Goal: Task Accomplishment & Management: Use online tool/utility

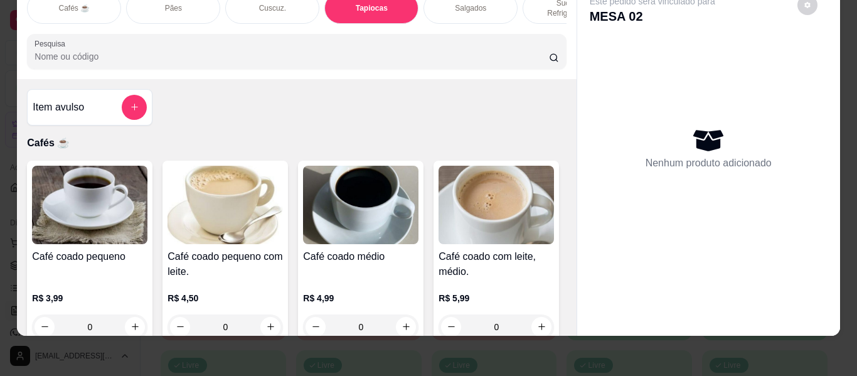
scroll to position [3862, 0]
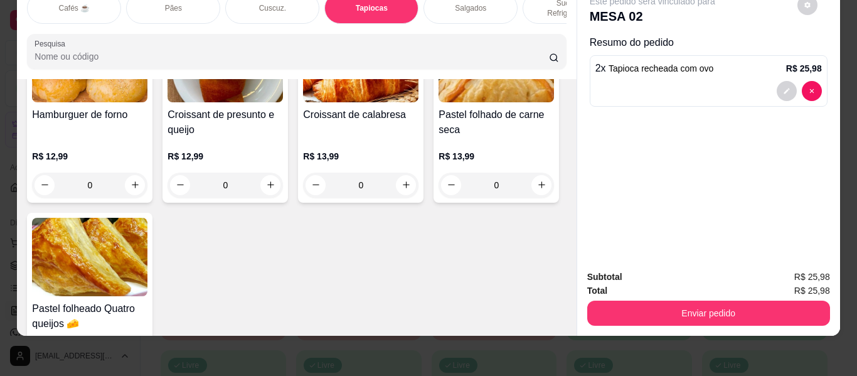
scroll to position [4054, 0]
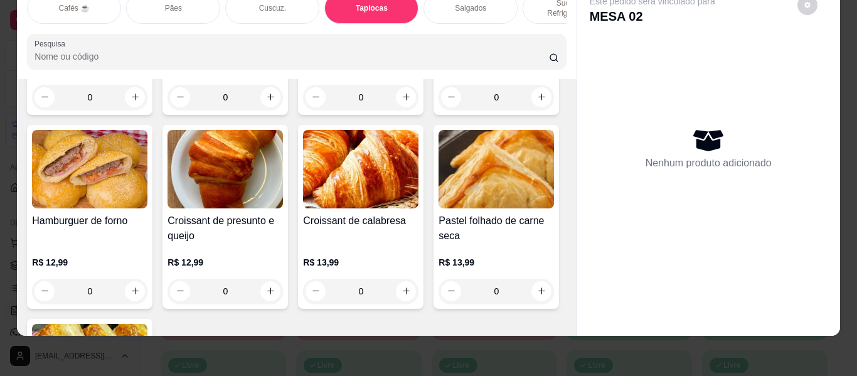
scroll to position [3865, 0]
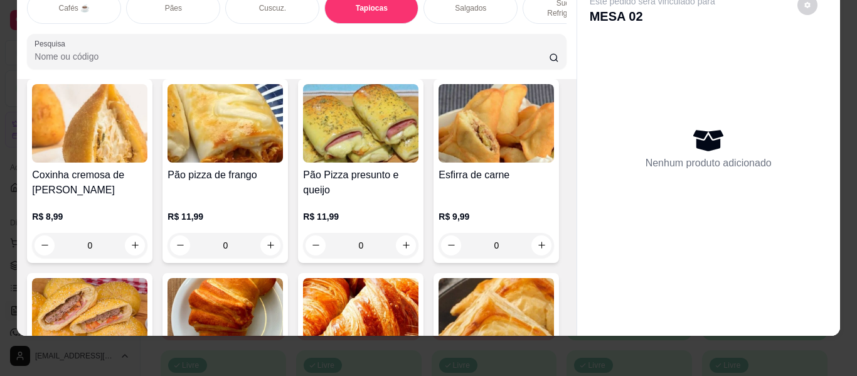
type input "1"
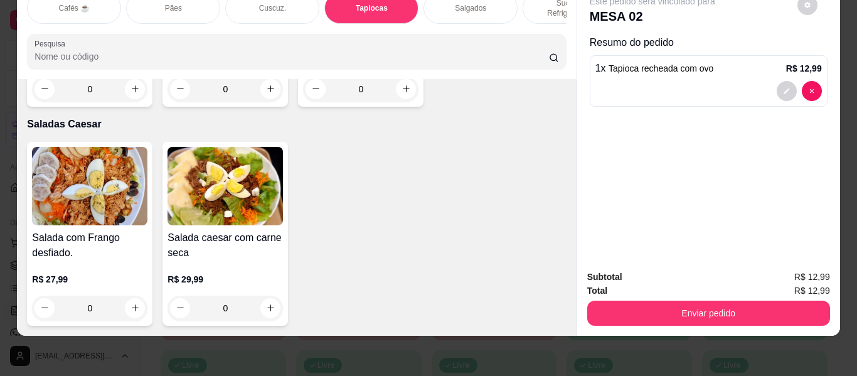
scroll to position [7190, 0]
type input "1"
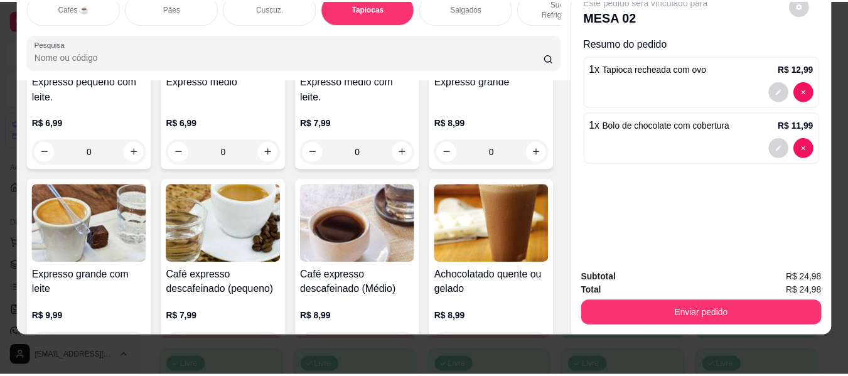
scroll to position [728, 0]
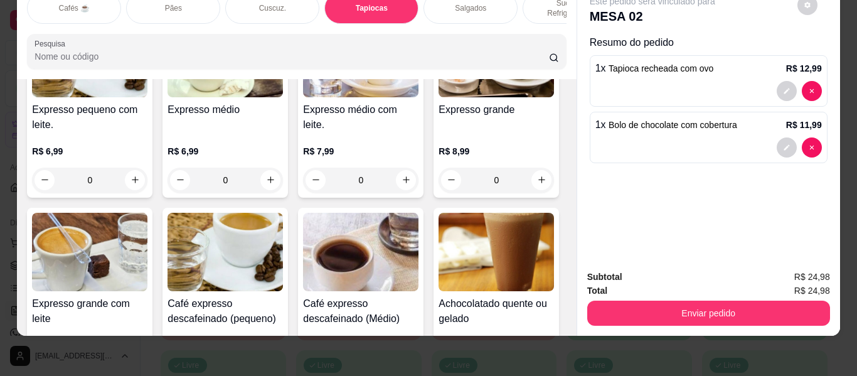
type input "2"
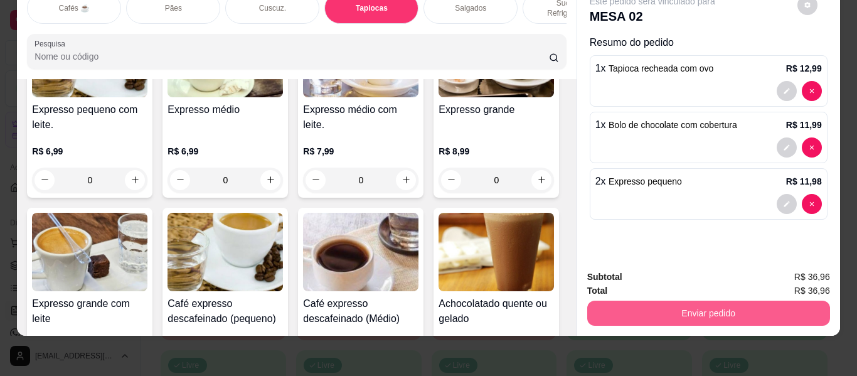
click at [679, 300] on button "Enviar pedido" at bounding box center [708, 312] width 243 height 25
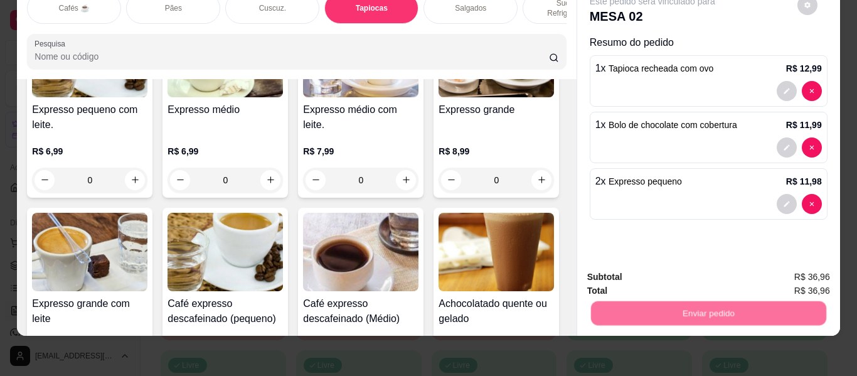
click at [691, 265] on button "Não registrar e enviar pedido" at bounding box center [667, 272] width 130 height 24
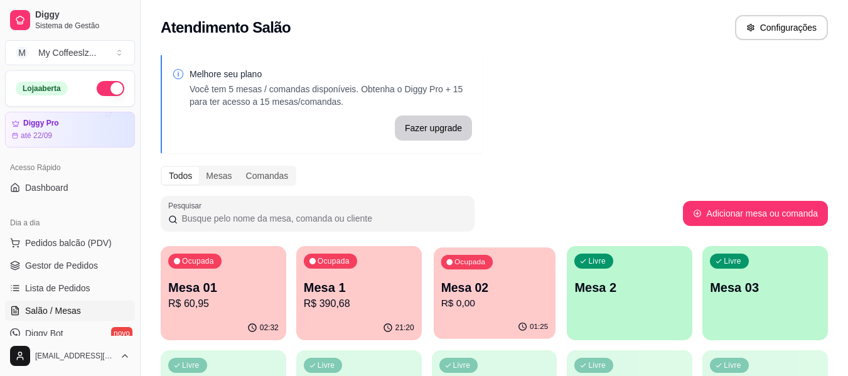
click at [490, 293] on p "Mesa 02" at bounding box center [493, 287] width 107 height 17
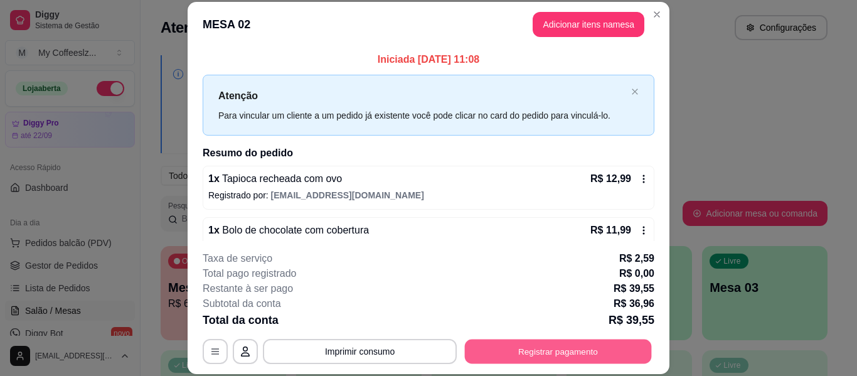
click at [566, 345] on button "Registrar pagamento" at bounding box center [558, 351] width 187 height 24
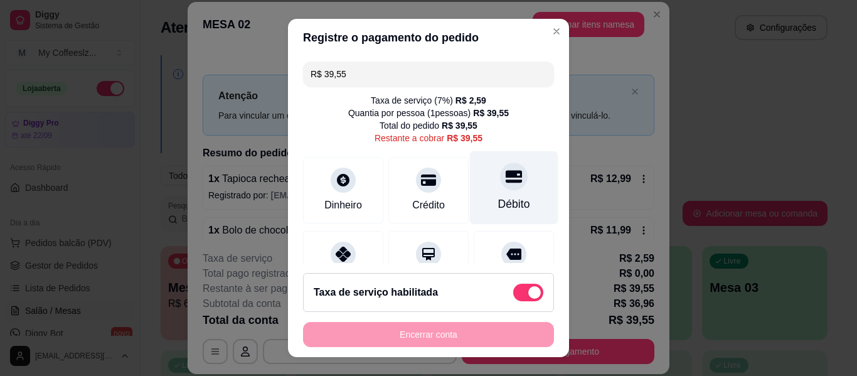
click at [500, 177] on div at bounding box center [514, 176] width 28 height 28
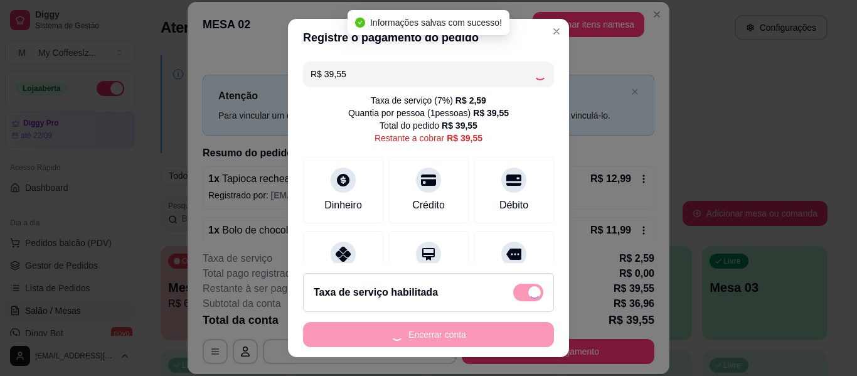
type input "R$ 0,00"
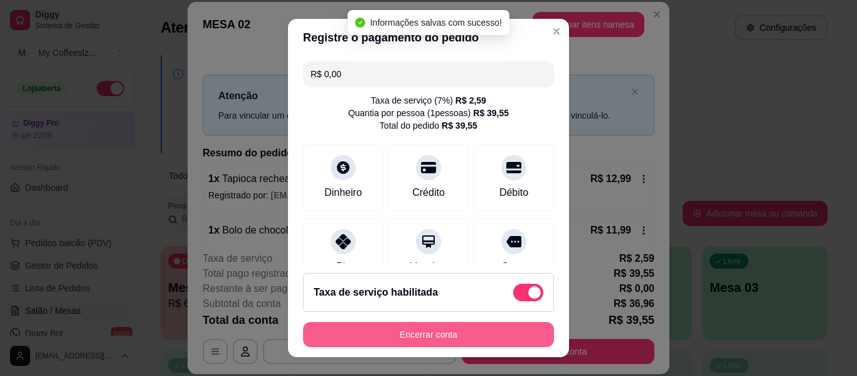
click at [418, 335] on button "Encerrar conta" at bounding box center [428, 334] width 251 height 25
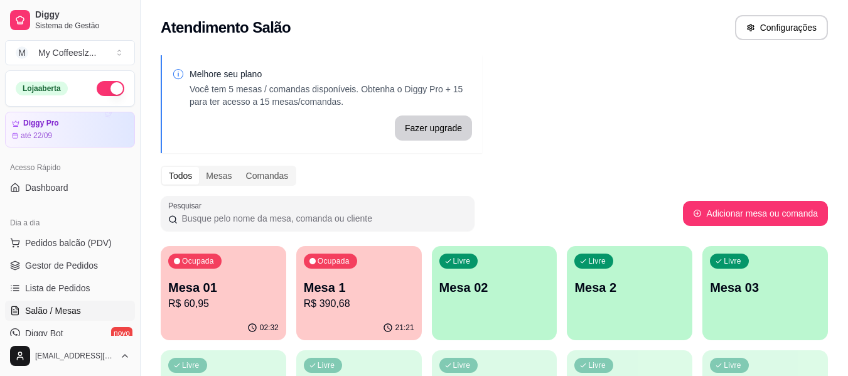
click at [550, 25] on div "Atendimento Salão Configurações" at bounding box center [494, 27] width 667 height 25
drag, startPoint x: 504, startPoint y: 46, endPoint x: 491, endPoint y: 45, distance: 12.7
click at [504, 46] on div "Atendimento Salão Configurações" at bounding box center [494, 24] width 707 height 48
